Goal: Task Accomplishment & Management: Manage account settings

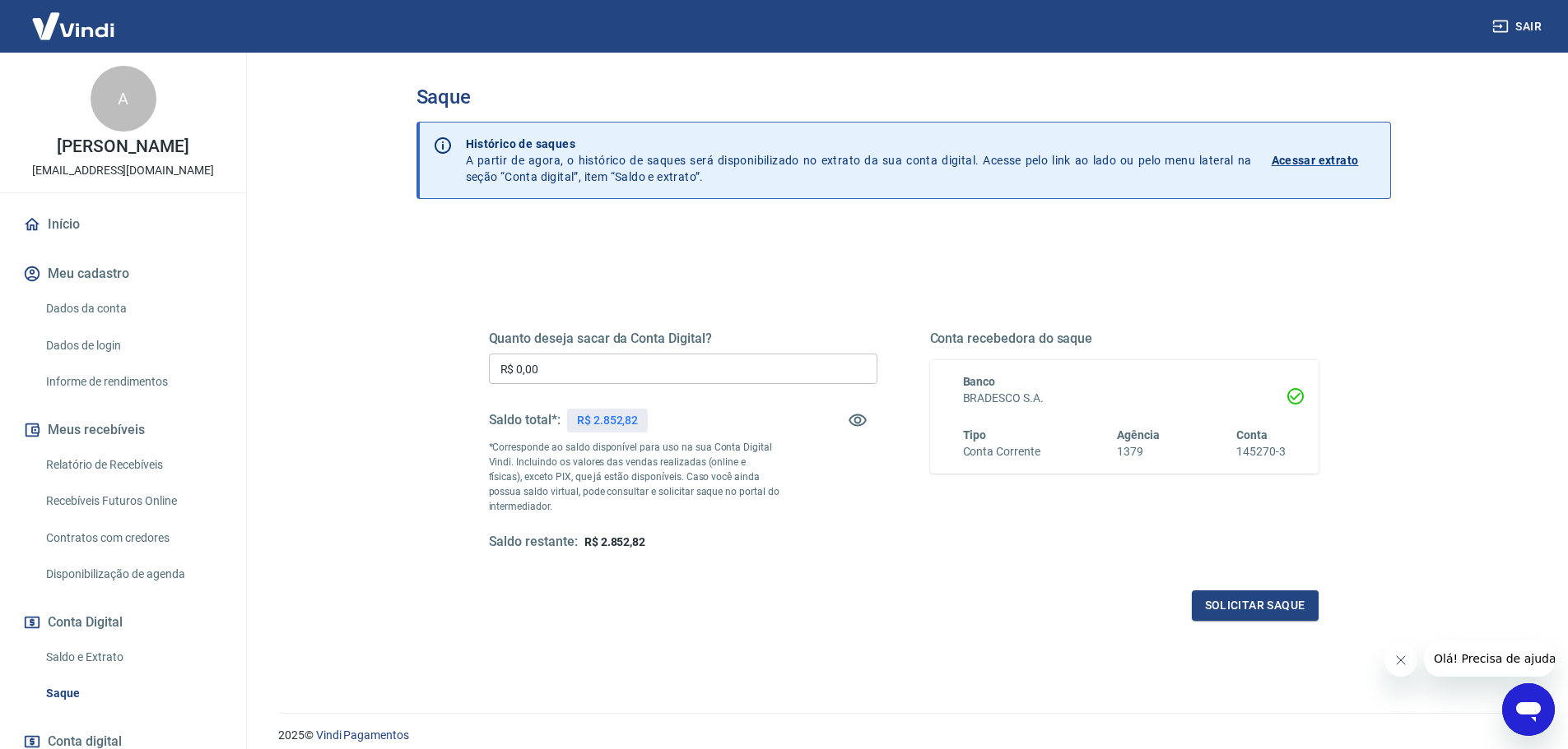
click at [703, 369] on input "R$ 0,00" at bounding box center [683, 369] width 388 height 31
type input "R$ 2.852,82"
click at [1237, 600] on button "Solicitar saque" at bounding box center [1255, 606] width 127 height 31
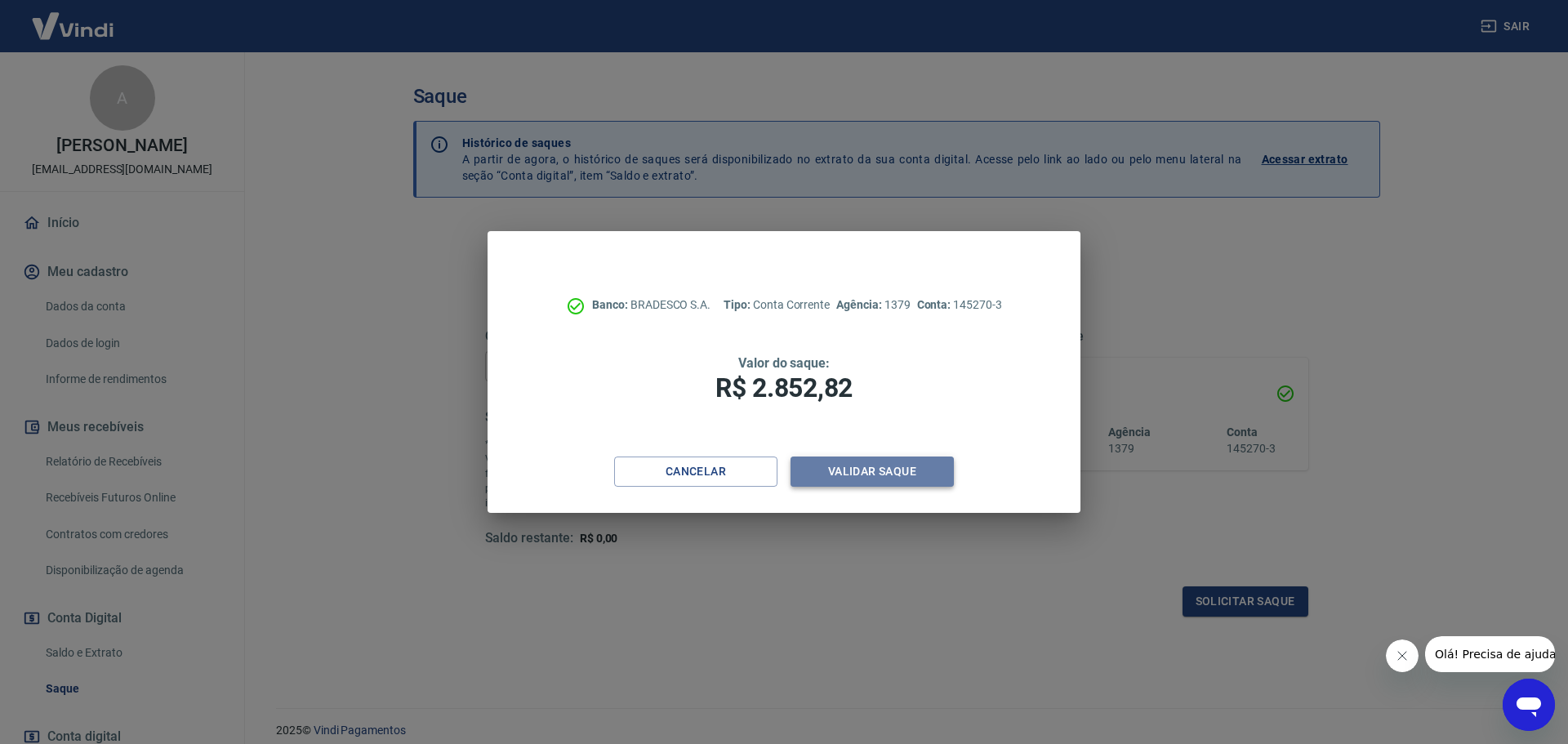
click at [859, 476] on button "Validar saque" at bounding box center [872, 472] width 163 height 30
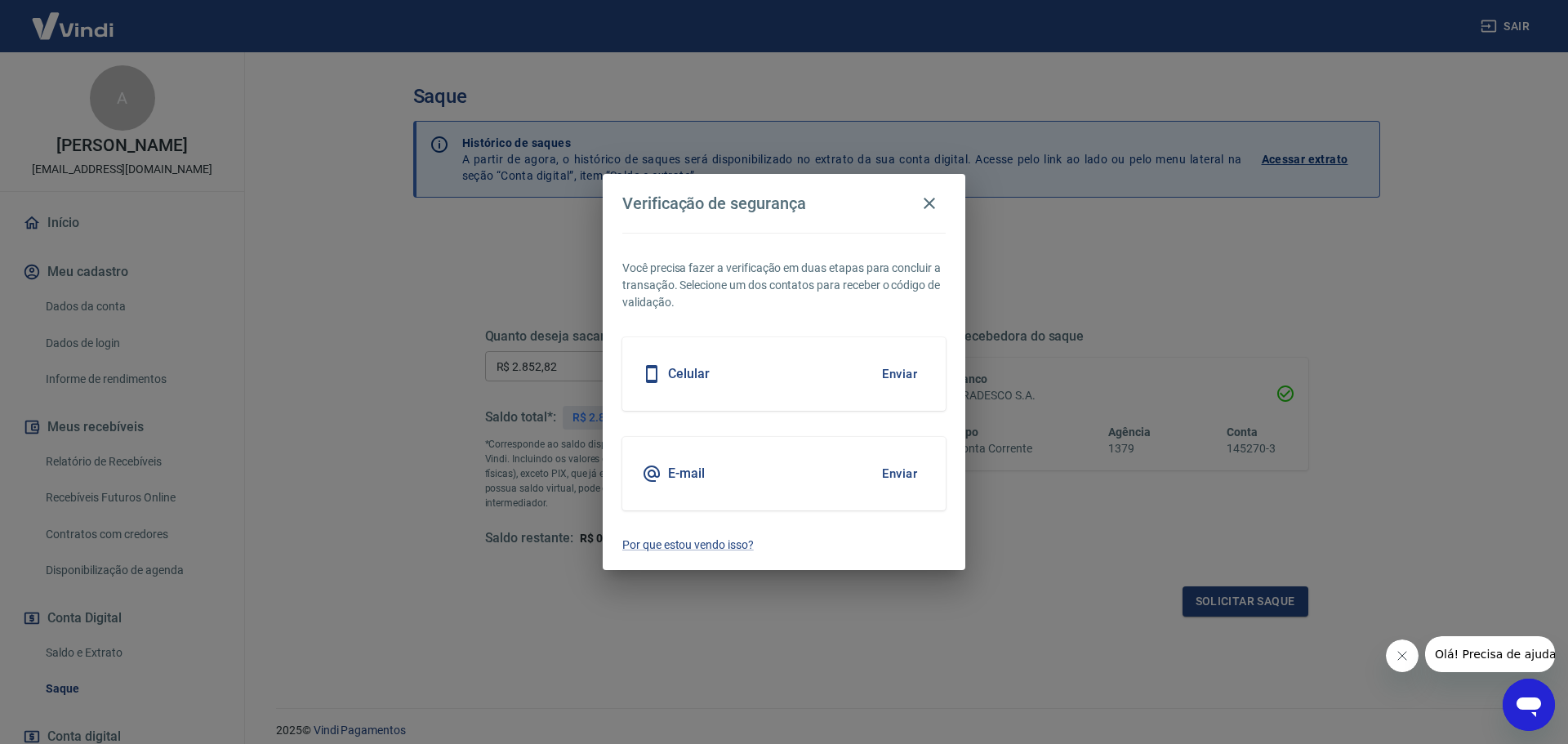
click at [882, 371] on button "Enviar" at bounding box center [899, 374] width 53 height 35
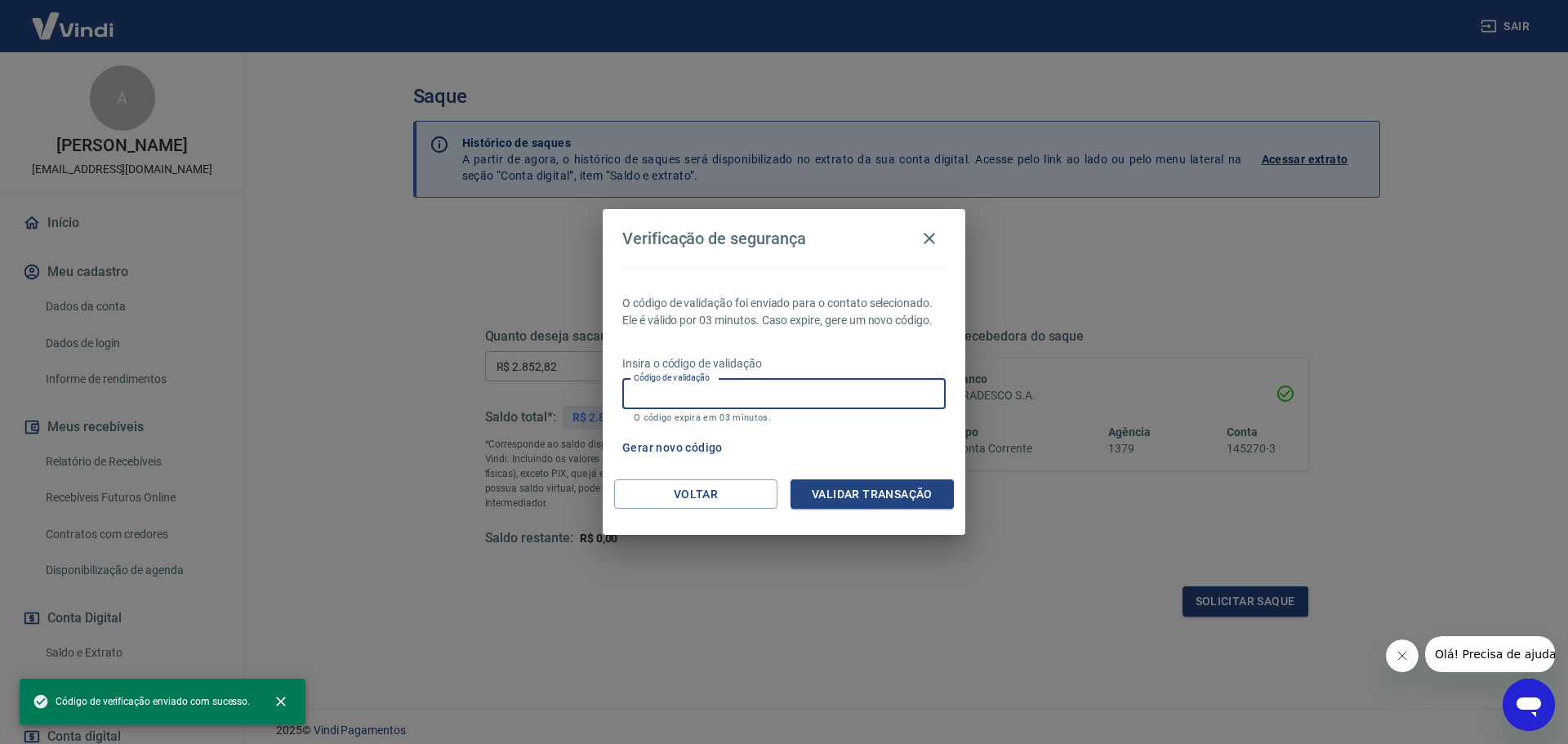
click at [872, 394] on input "Código de validação" at bounding box center [784, 394] width 323 height 30
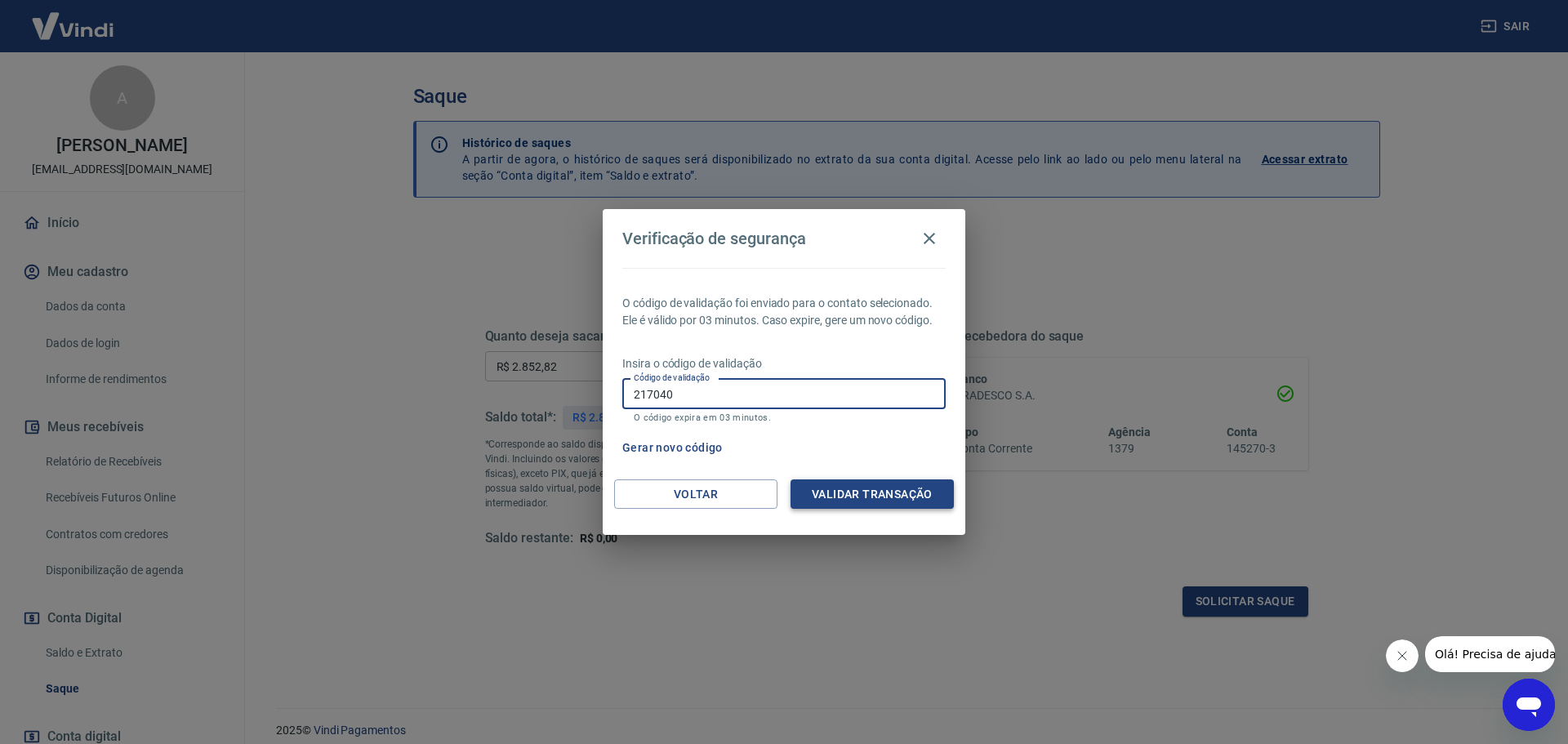
type input "217040"
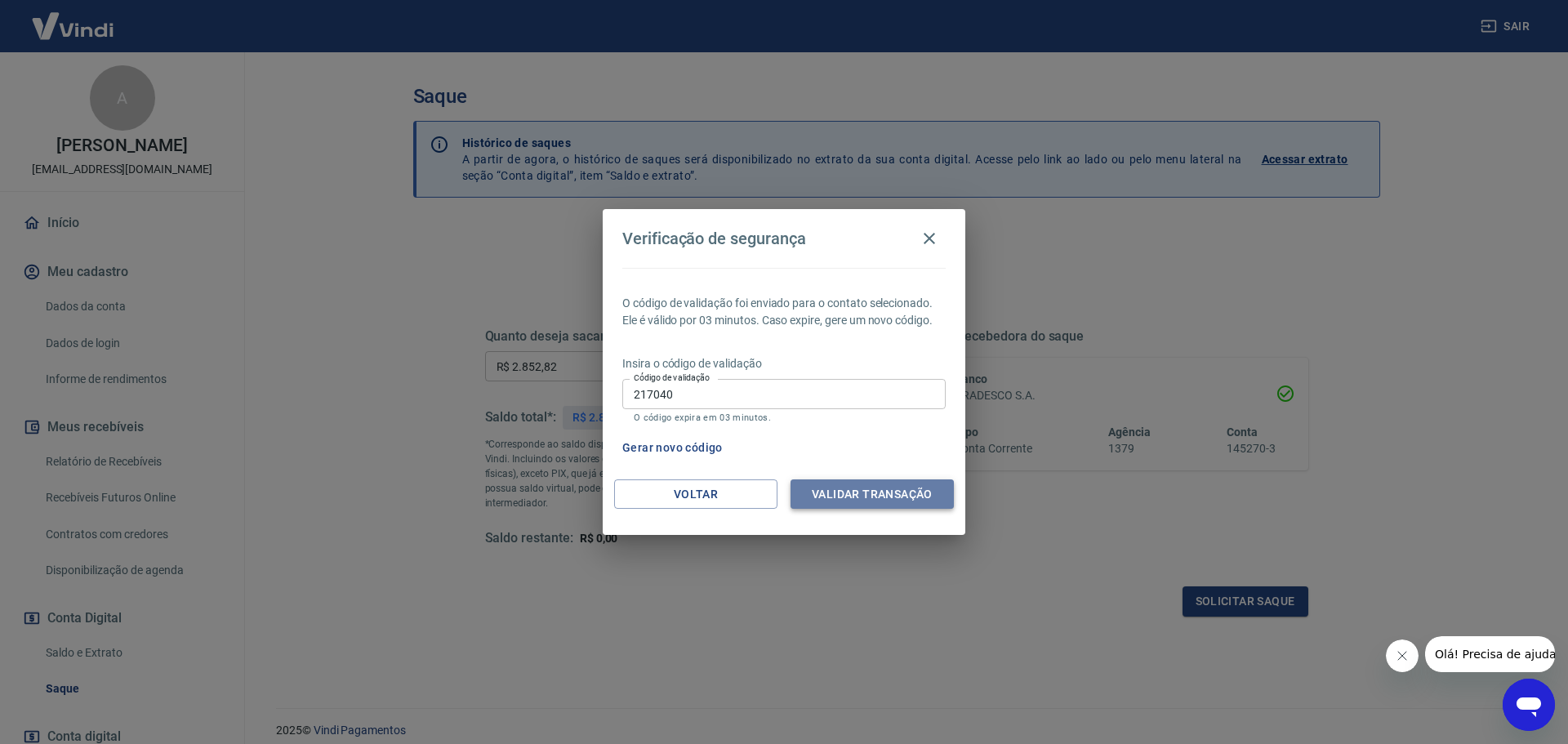
click at [882, 496] on button "Validar transação" at bounding box center [872, 495] width 163 height 30
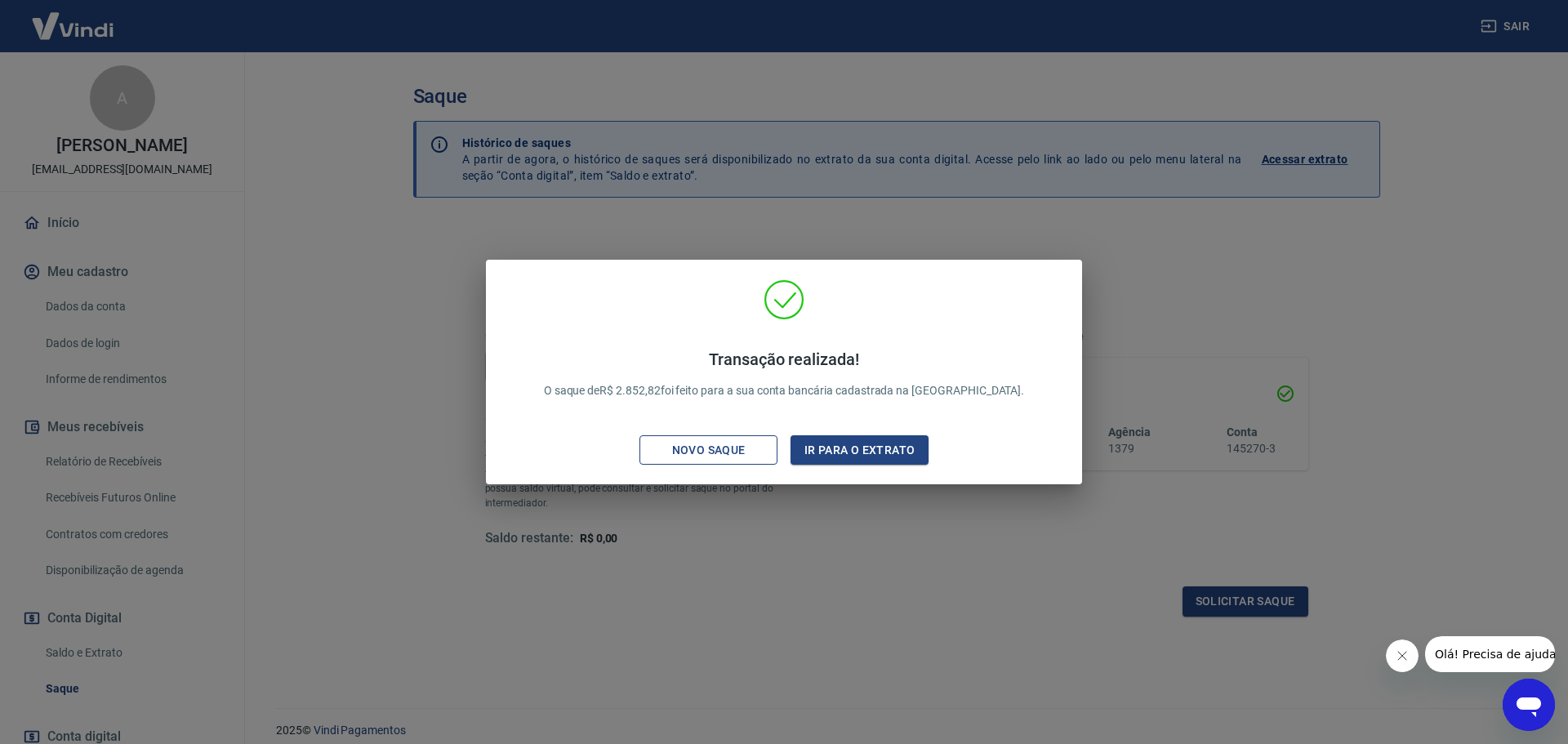
click at [681, 441] on div "Novo saque" at bounding box center [709, 450] width 113 height 20
